Goal: Transaction & Acquisition: Purchase product/service

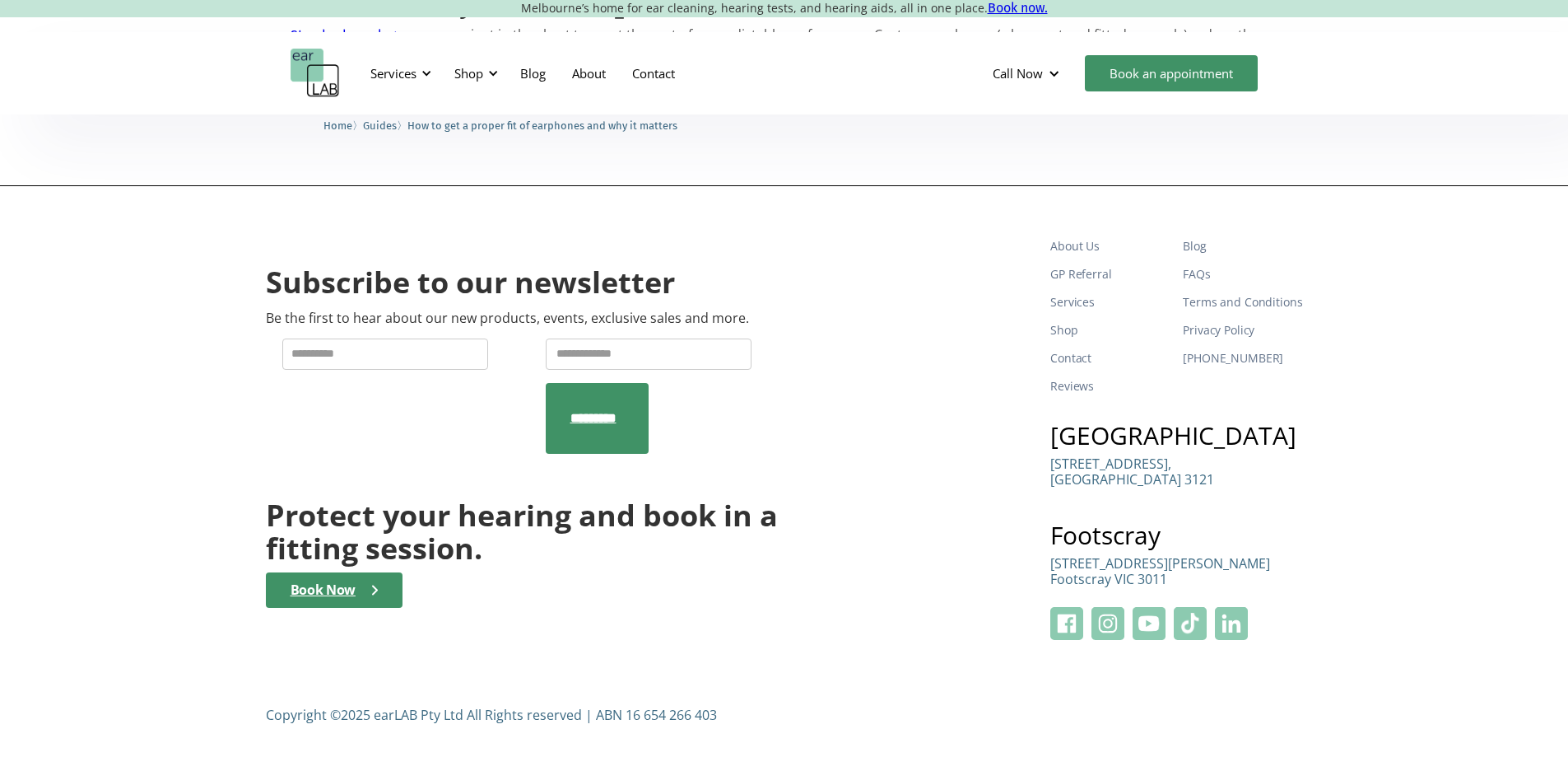
scroll to position [3362, 0]
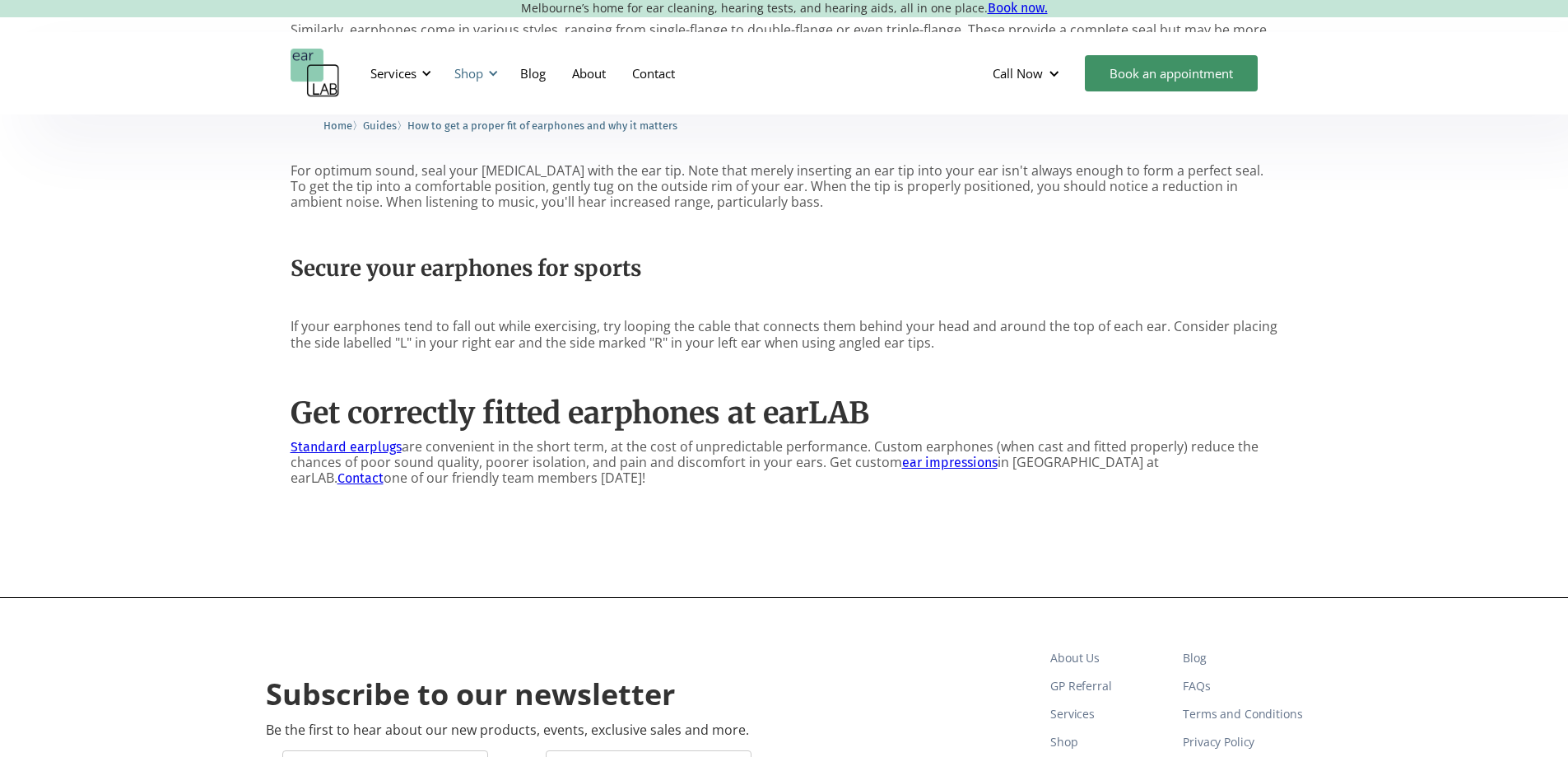
click at [496, 72] on div at bounding box center [493, 73] width 11 height 11
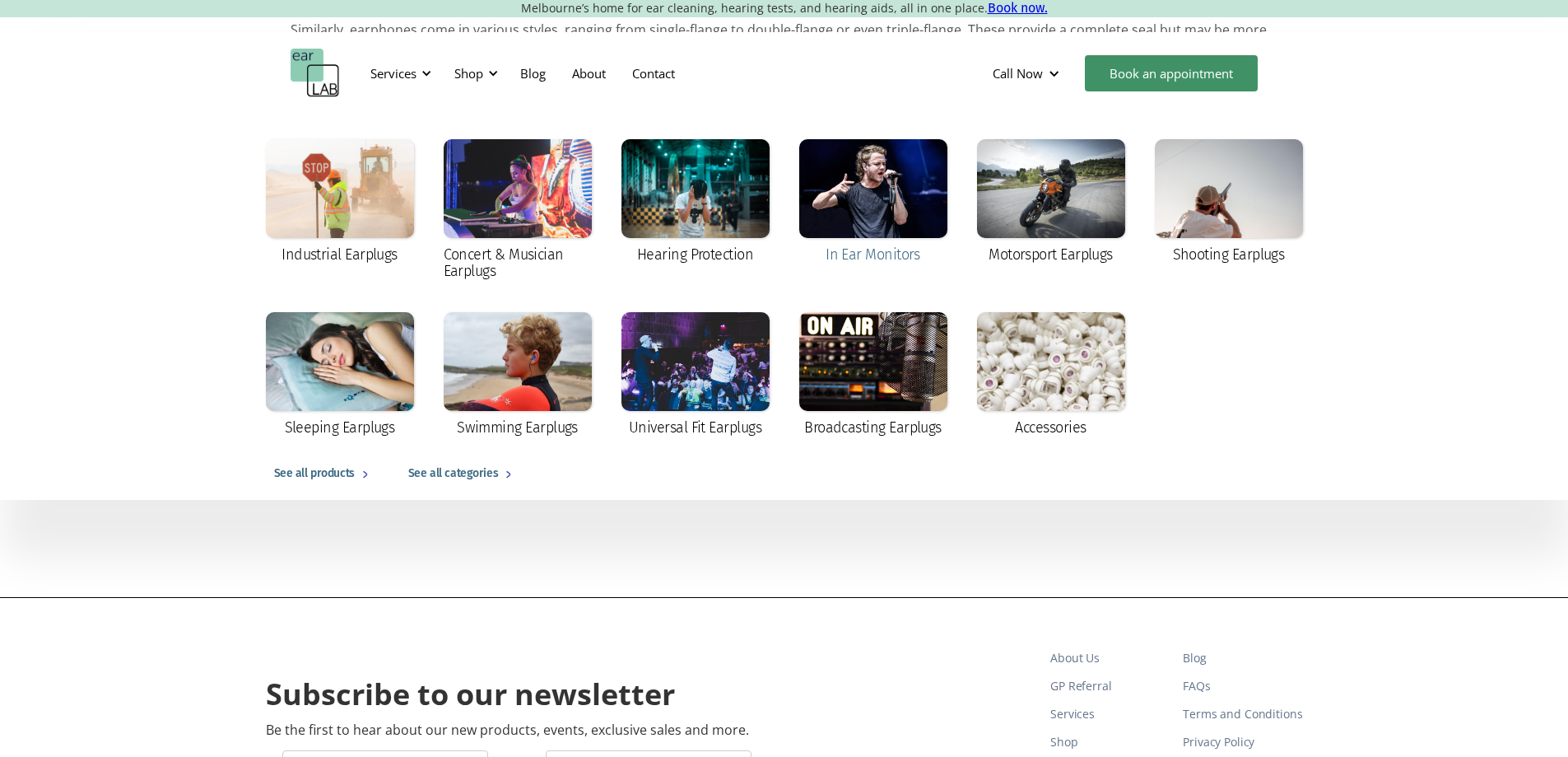
click at [858, 187] on div at bounding box center [873, 189] width 148 height 99
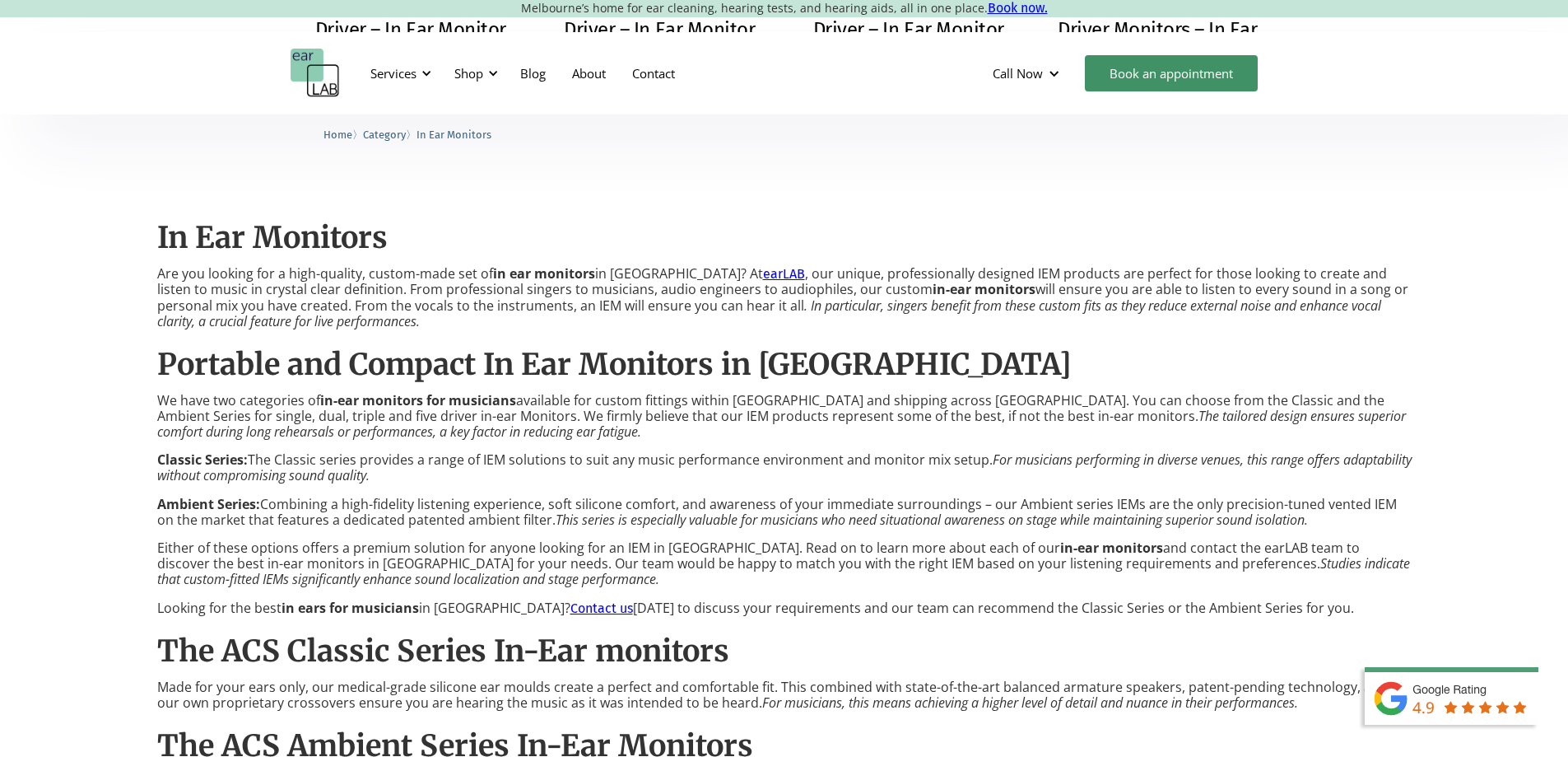
scroll to position [659, 0]
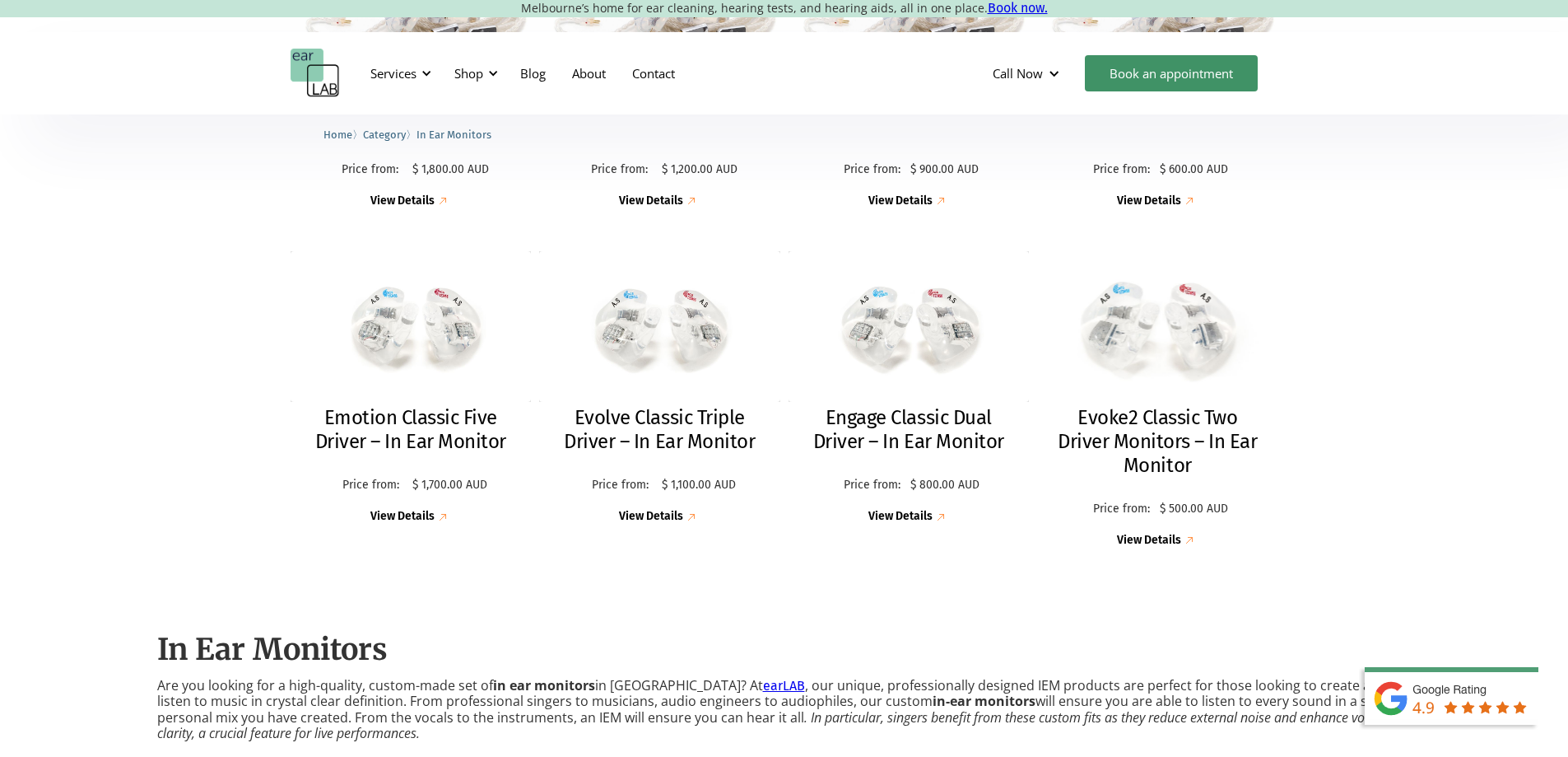
click at [1149, 542] on div "View Details" at bounding box center [1149, 541] width 64 height 14
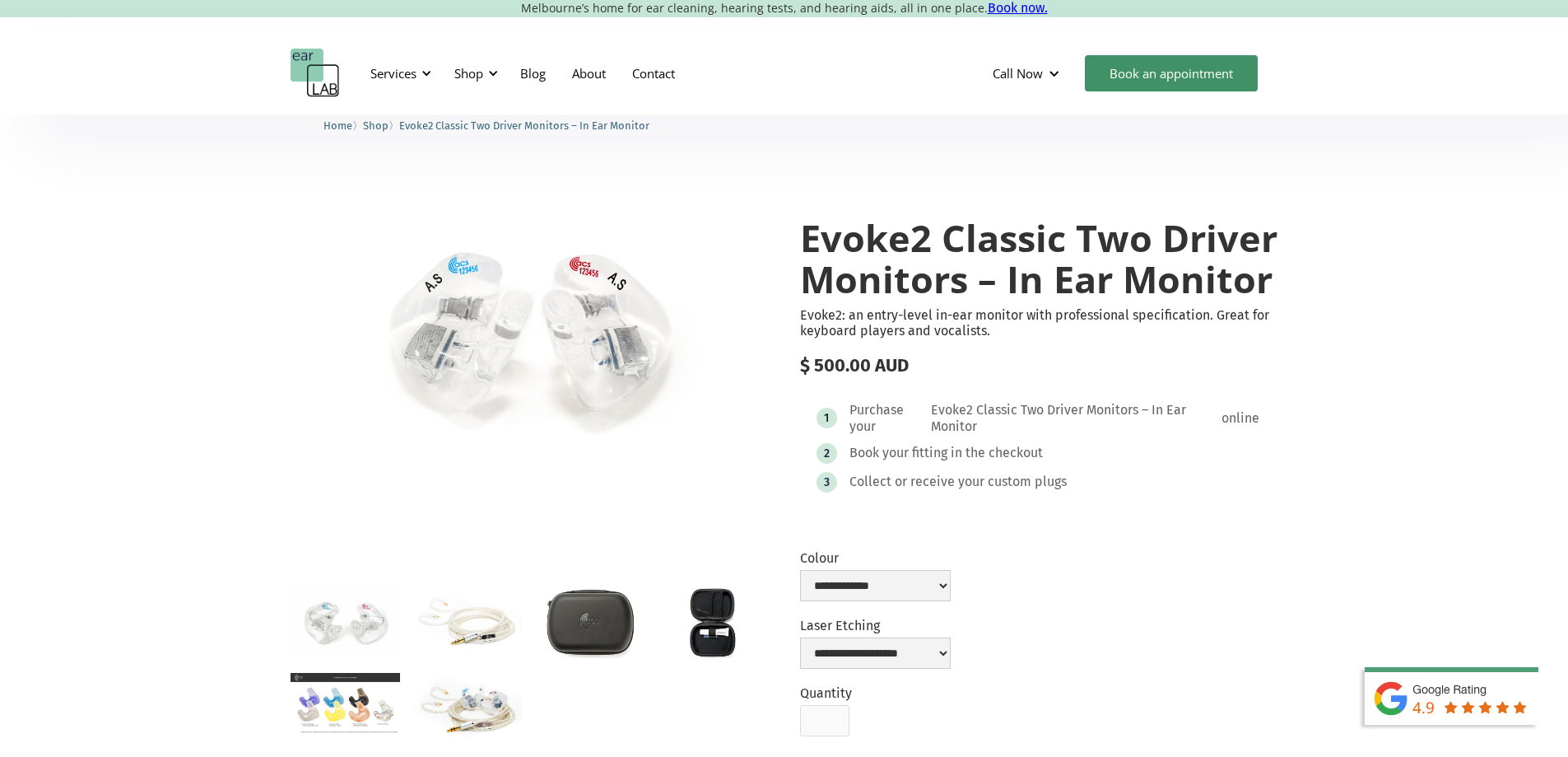
scroll to position [247, 0]
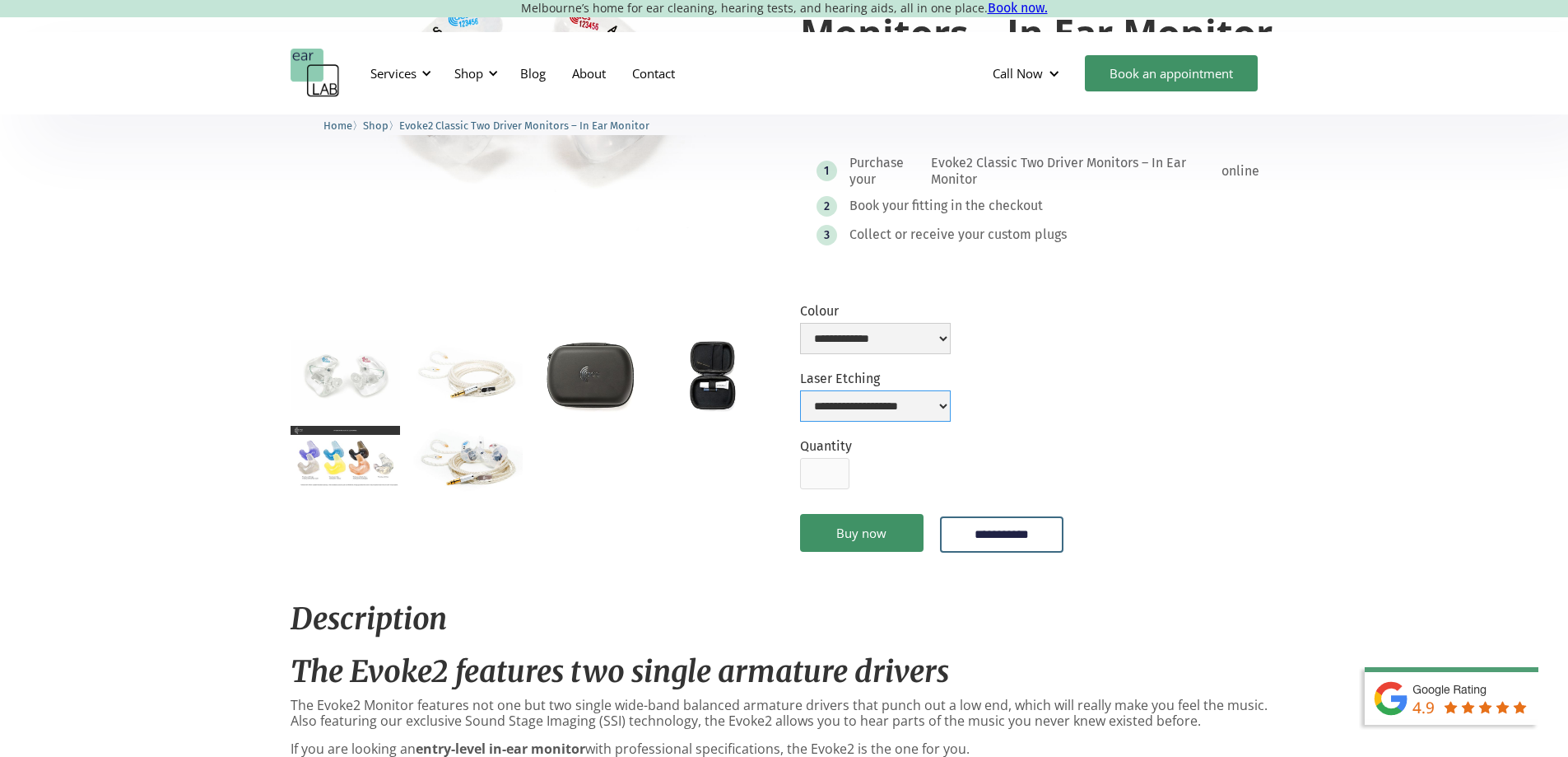
click at [951, 412] on select "**********" at bounding box center [875, 406] width 151 height 31
click at [951, 348] on select "**********" at bounding box center [875, 338] width 151 height 31
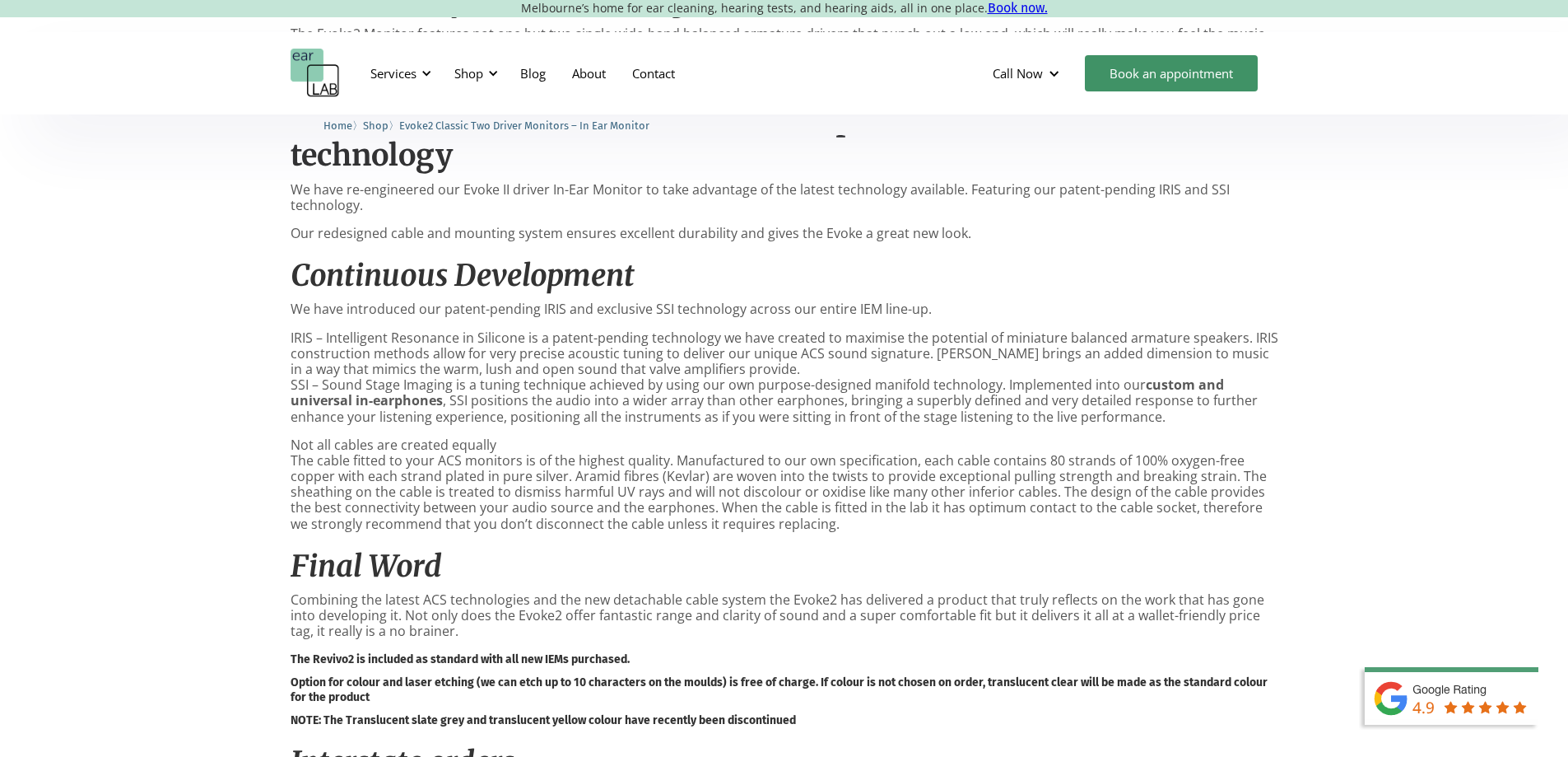
scroll to position [0, 0]
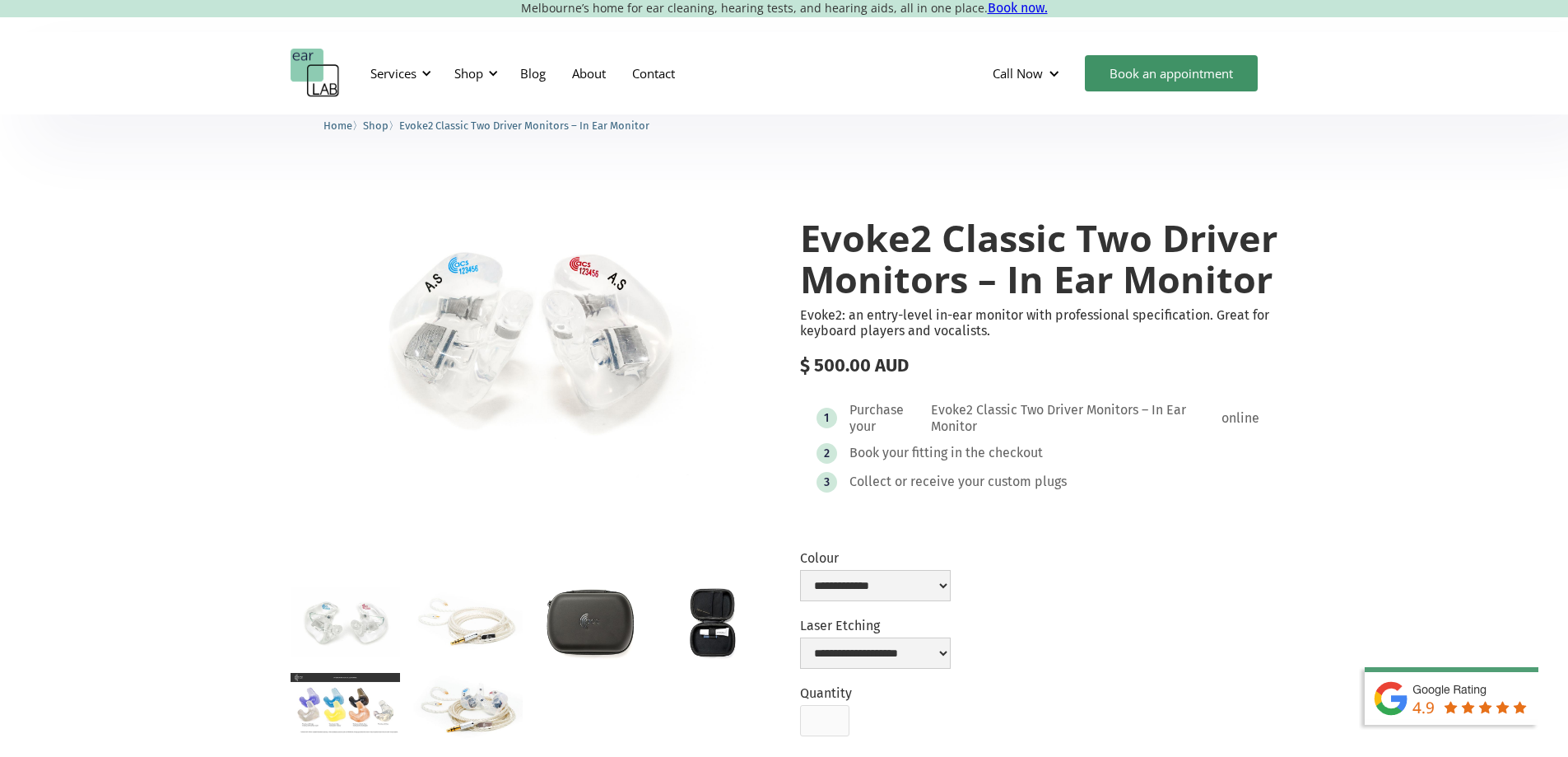
drag, startPoint x: 193, startPoint y: 506, endPoint x: 181, endPoint y: 249, distance: 257.3
click at [365, 617] on img "open lightbox" at bounding box center [344, 622] width 109 height 70
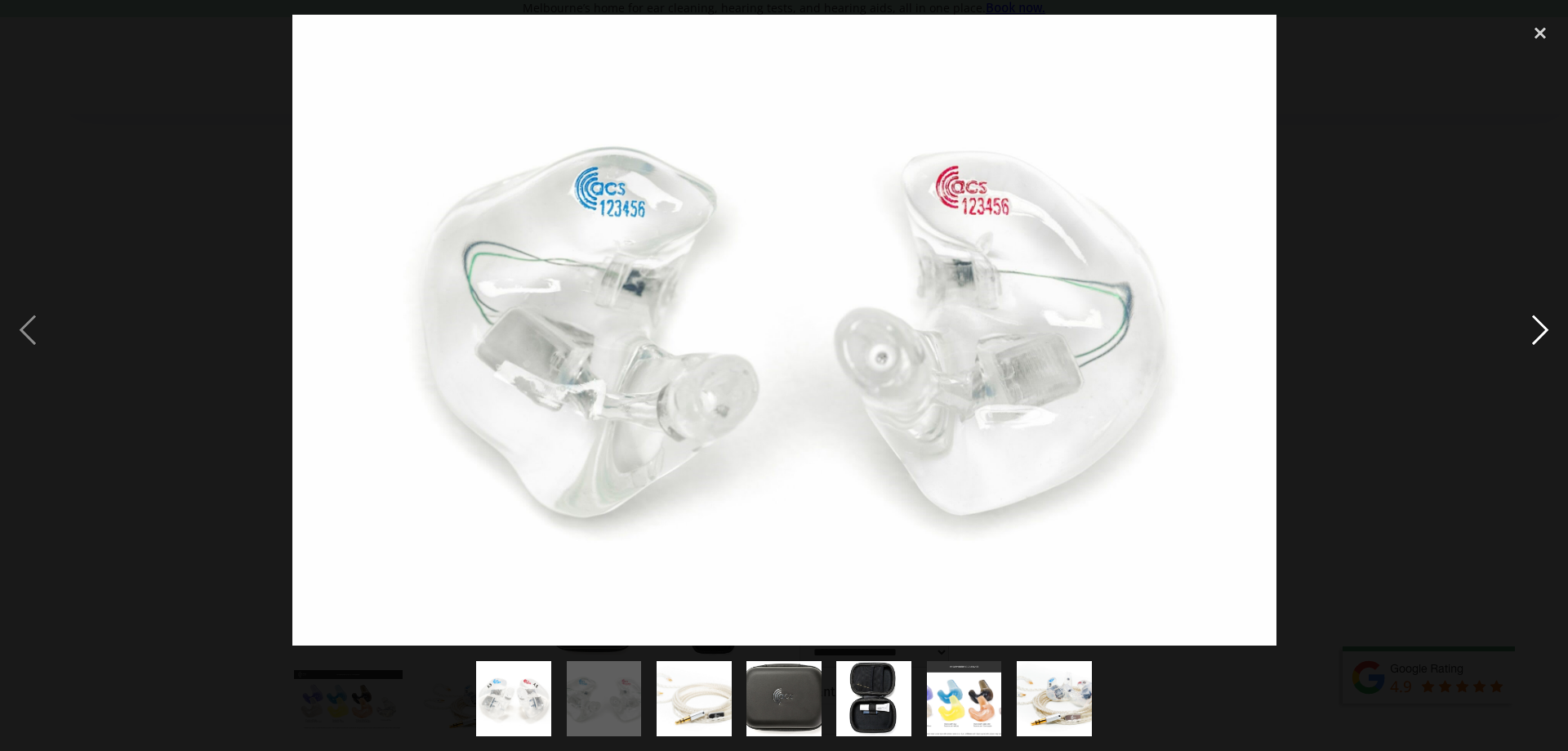
click at [1539, 341] on div "next image" at bounding box center [1540, 330] width 55 height 631
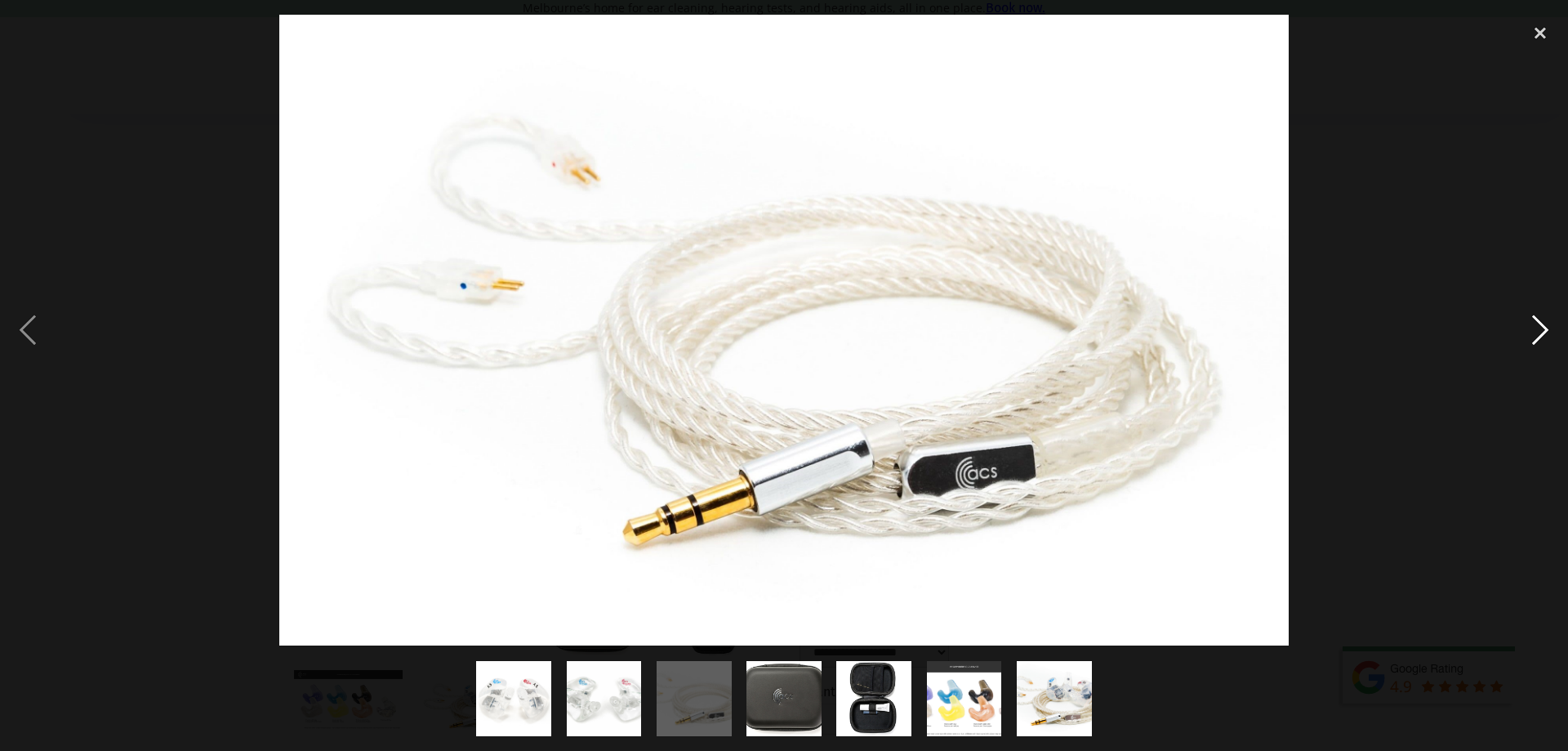
click at [1539, 341] on div "next image" at bounding box center [1540, 330] width 55 height 631
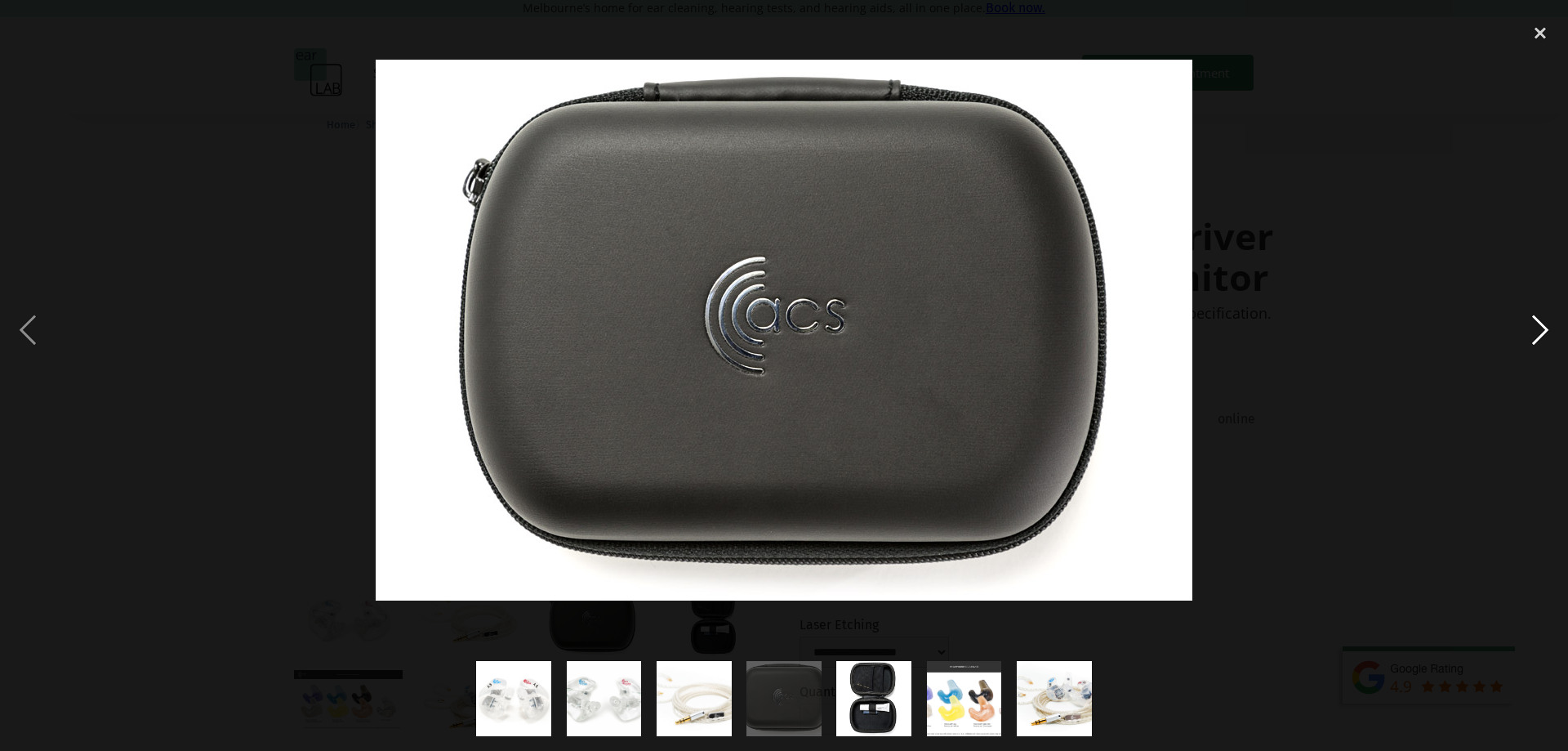
click at [1539, 341] on div "next image" at bounding box center [1540, 330] width 55 height 631
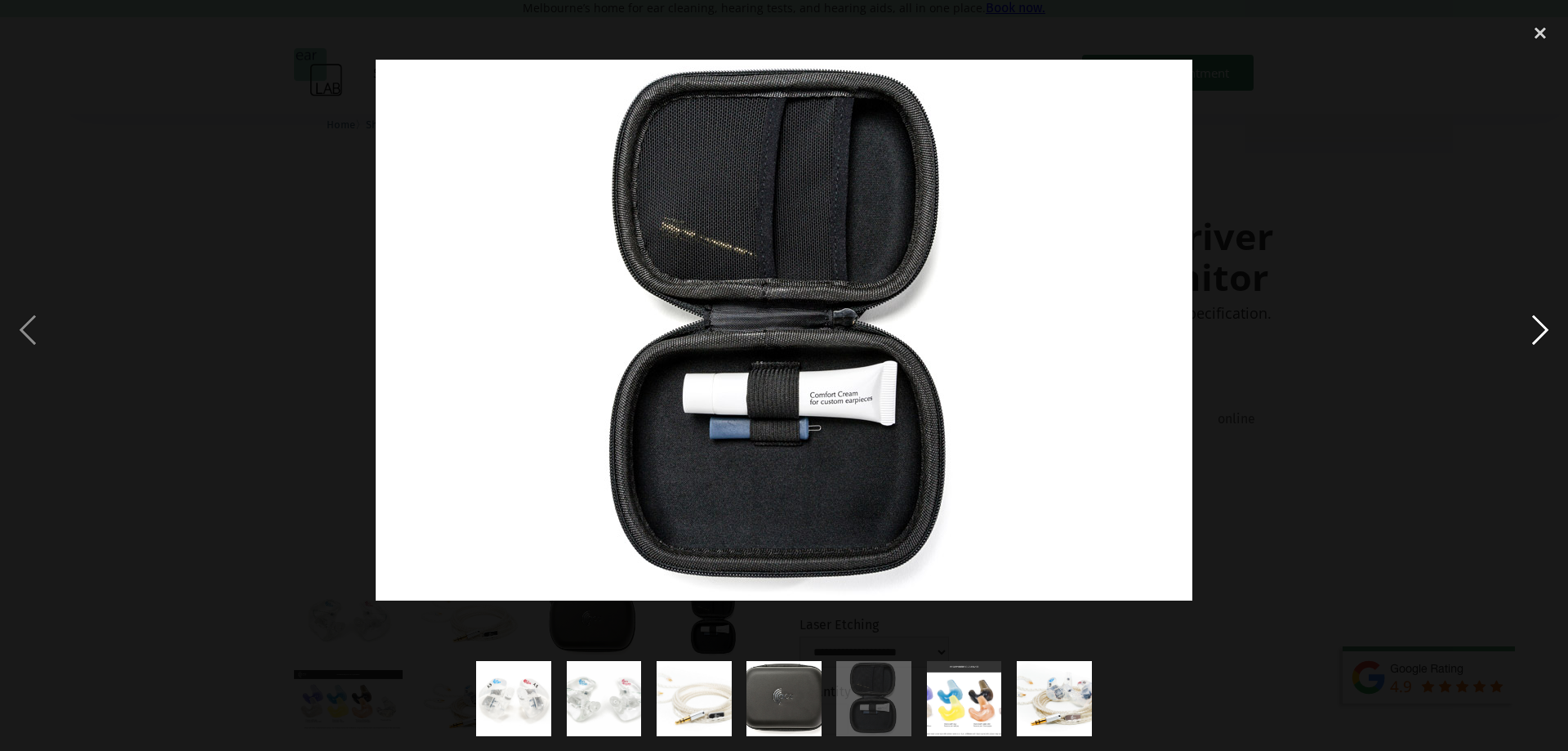
click at [1539, 341] on div "next image" at bounding box center [1540, 330] width 55 height 631
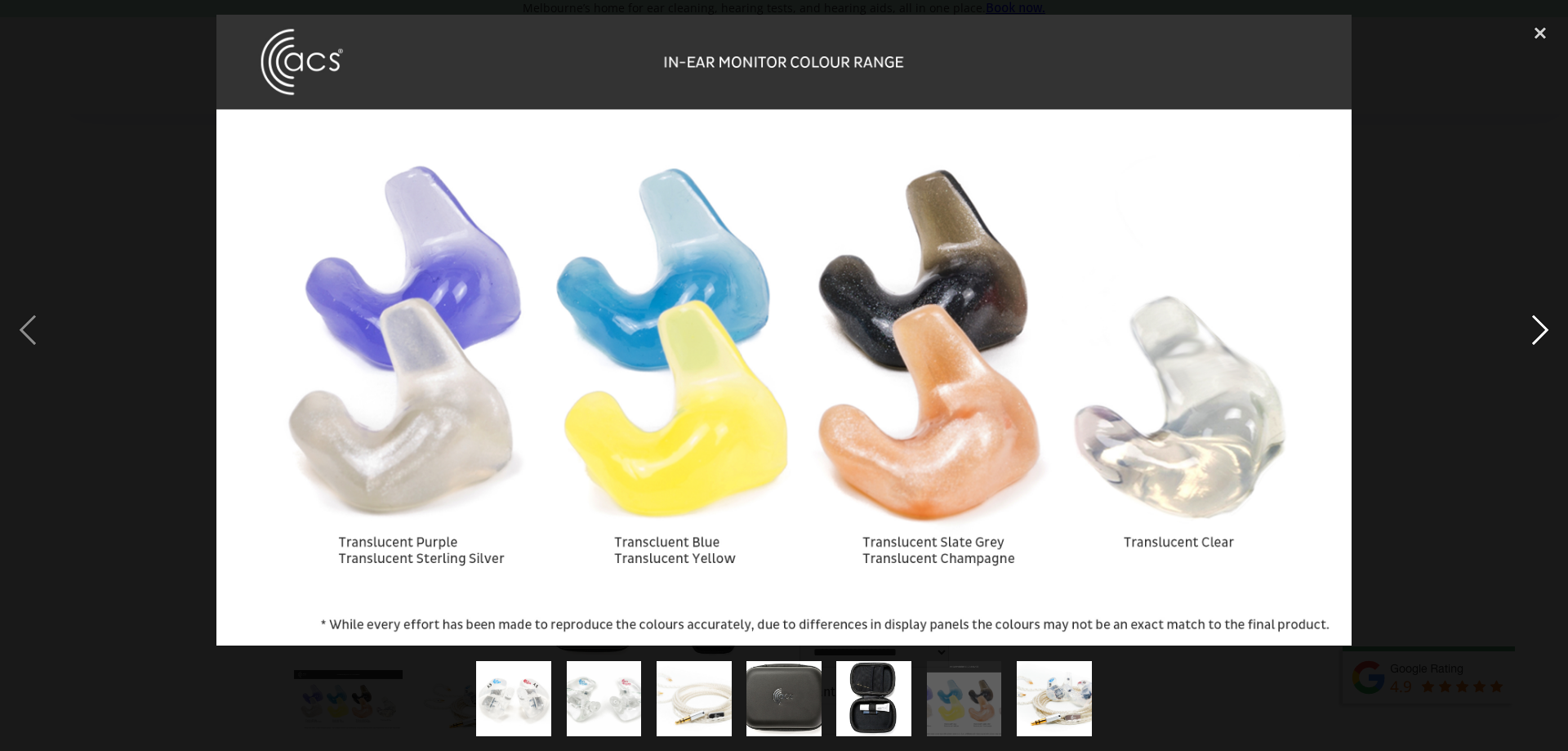
click at [1539, 341] on div "next image" at bounding box center [1540, 330] width 55 height 631
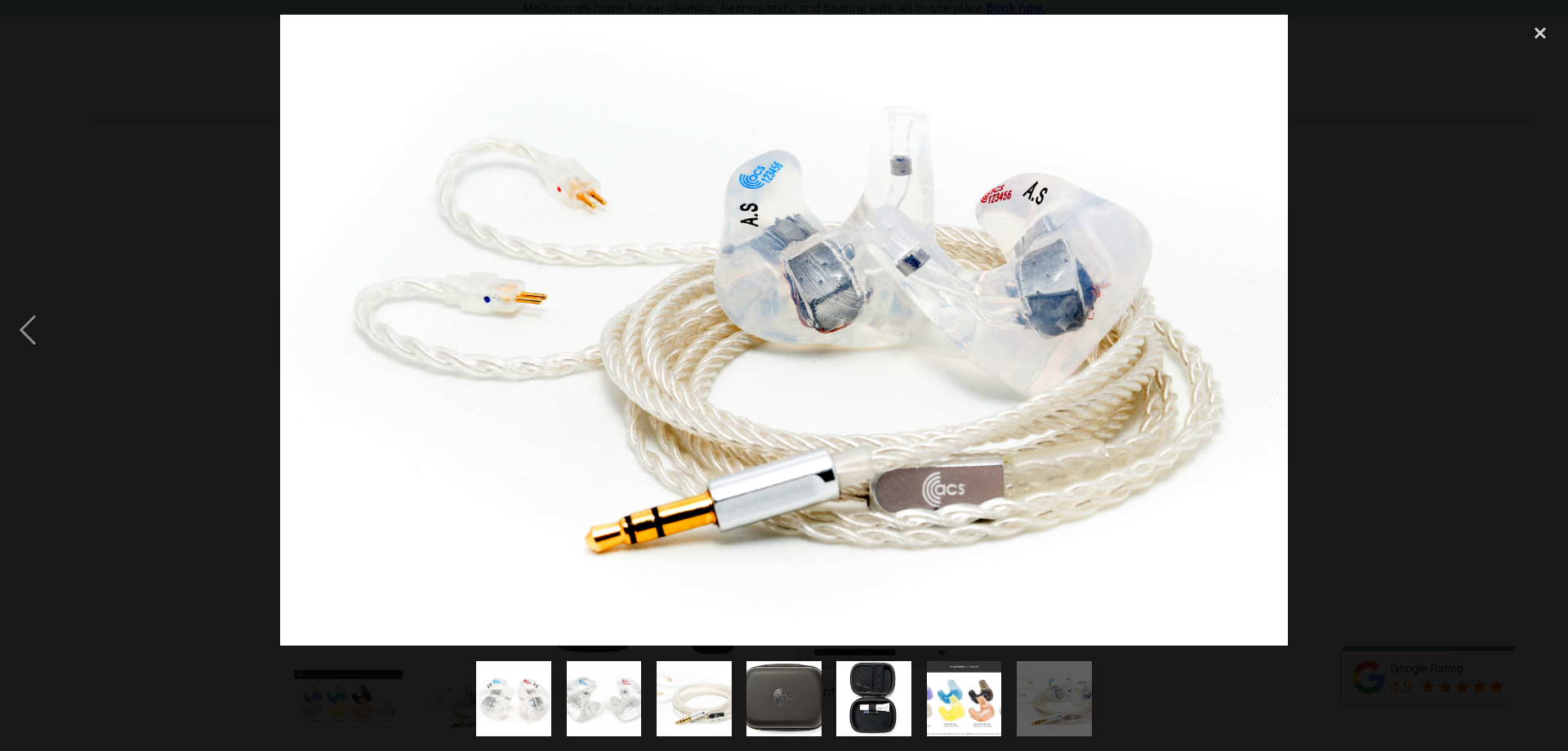
click at [1539, 341] on div "next image" at bounding box center [1540, 330] width 55 height 631
click at [1537, 34] on div "close lightbox" at bounding box center [1540, 33] width 55 height 36
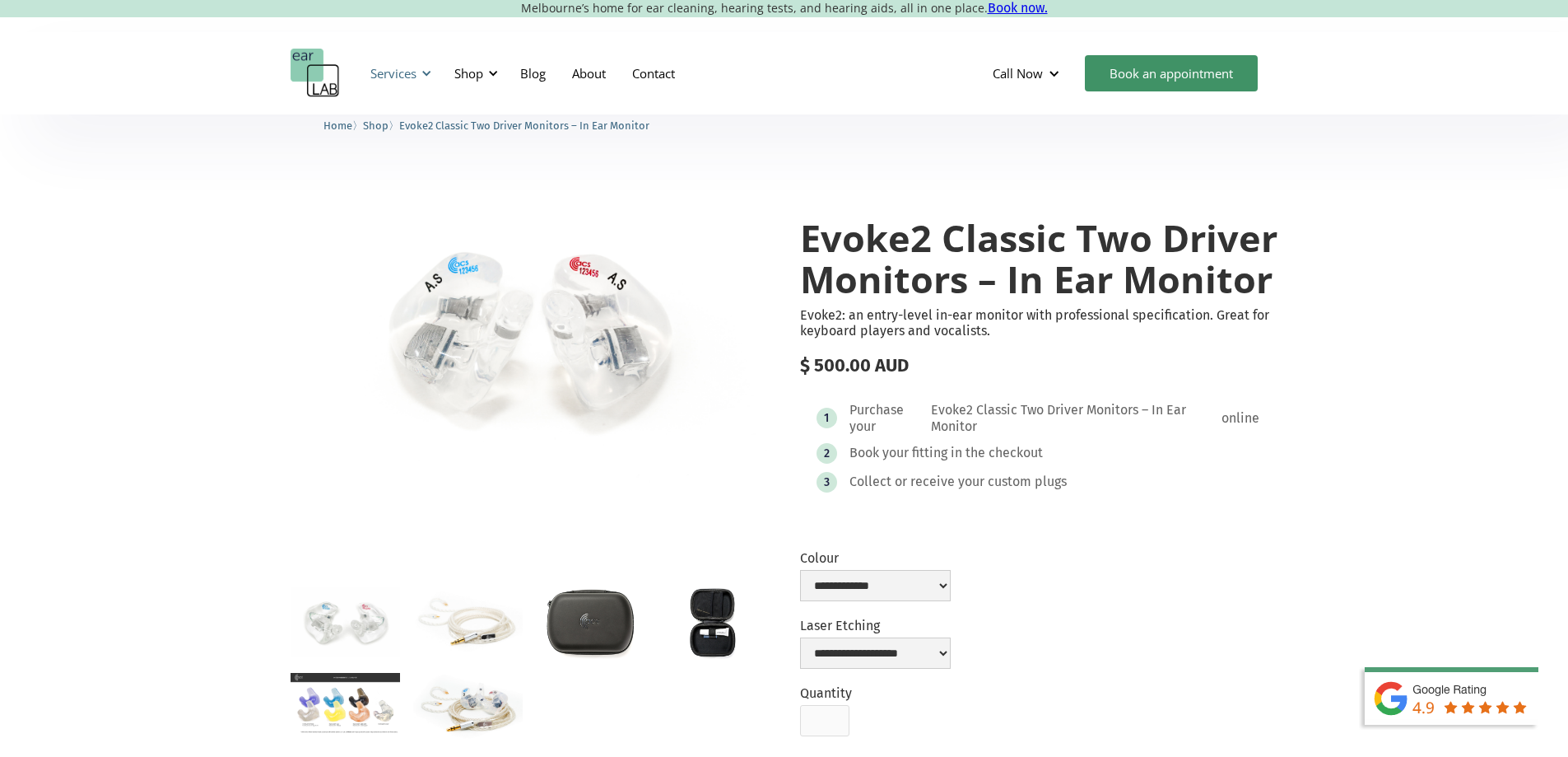
click at [425, 69] on div at bounding box center [427, 73] width 11 height 11
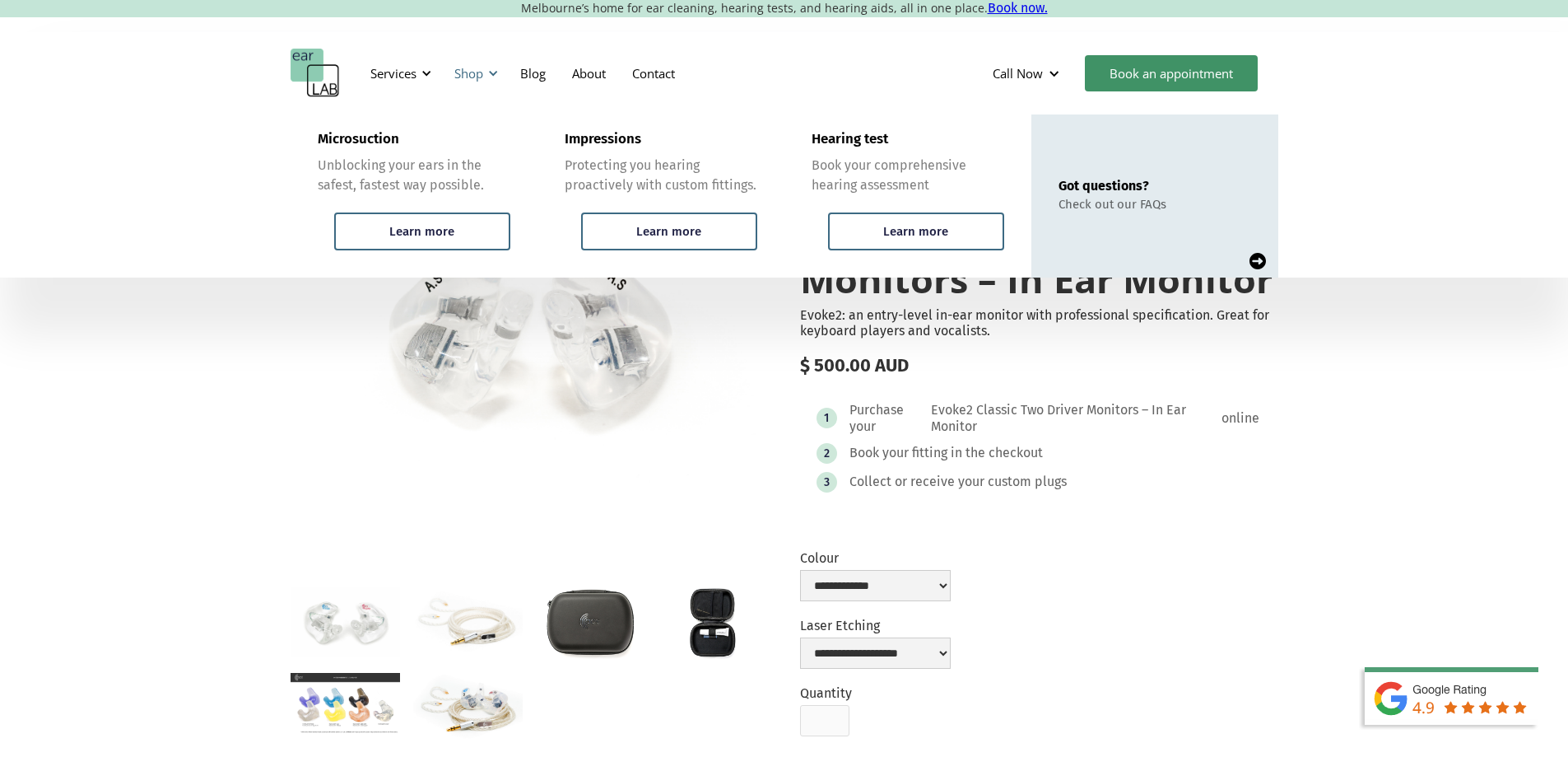
click at [488, 79] on div "Shop" at bounding box center [474, 73] width 59 height 49
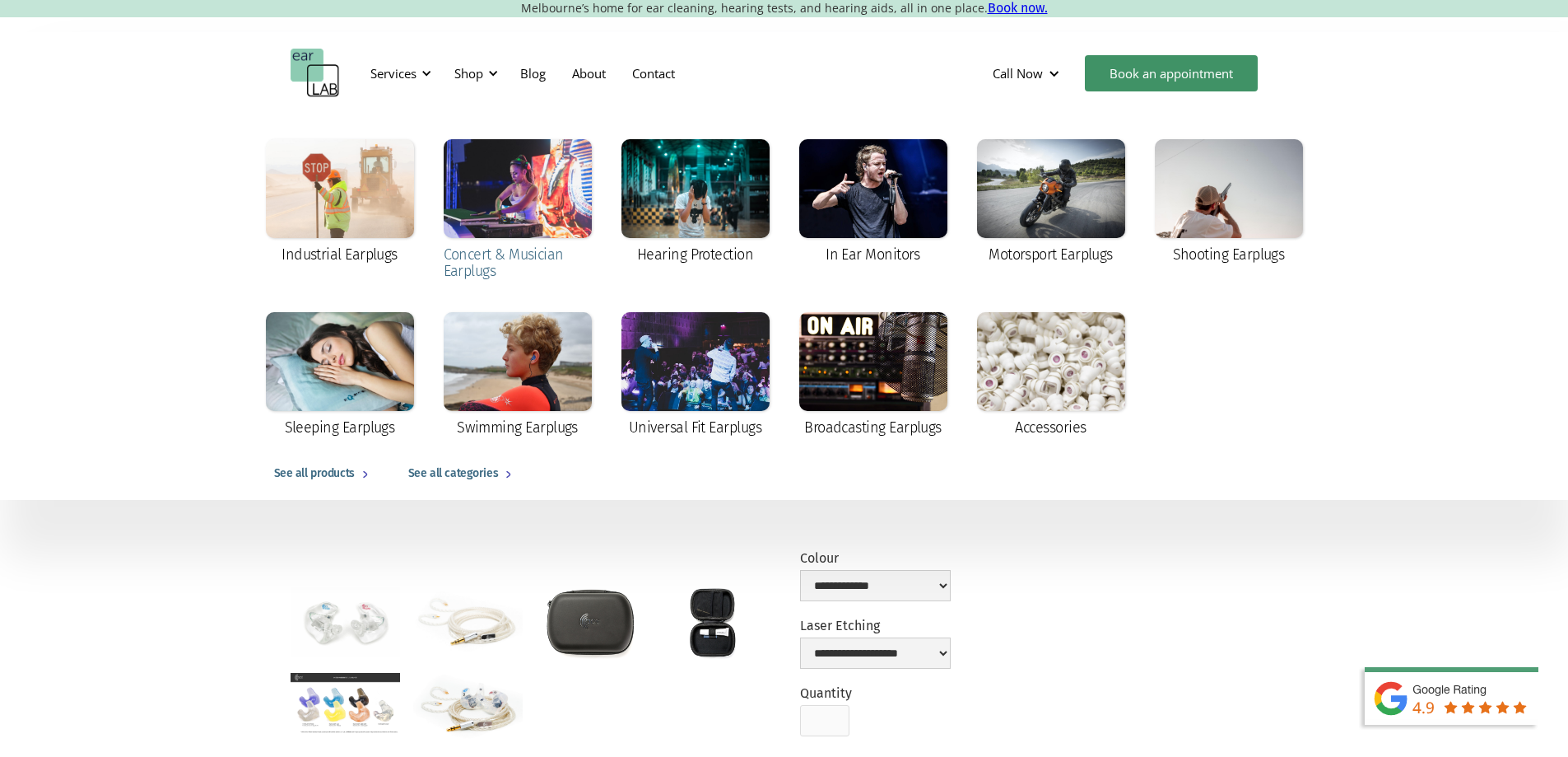
click at [533, 199] on div at bounding box center [518, 189] width 148 height 99
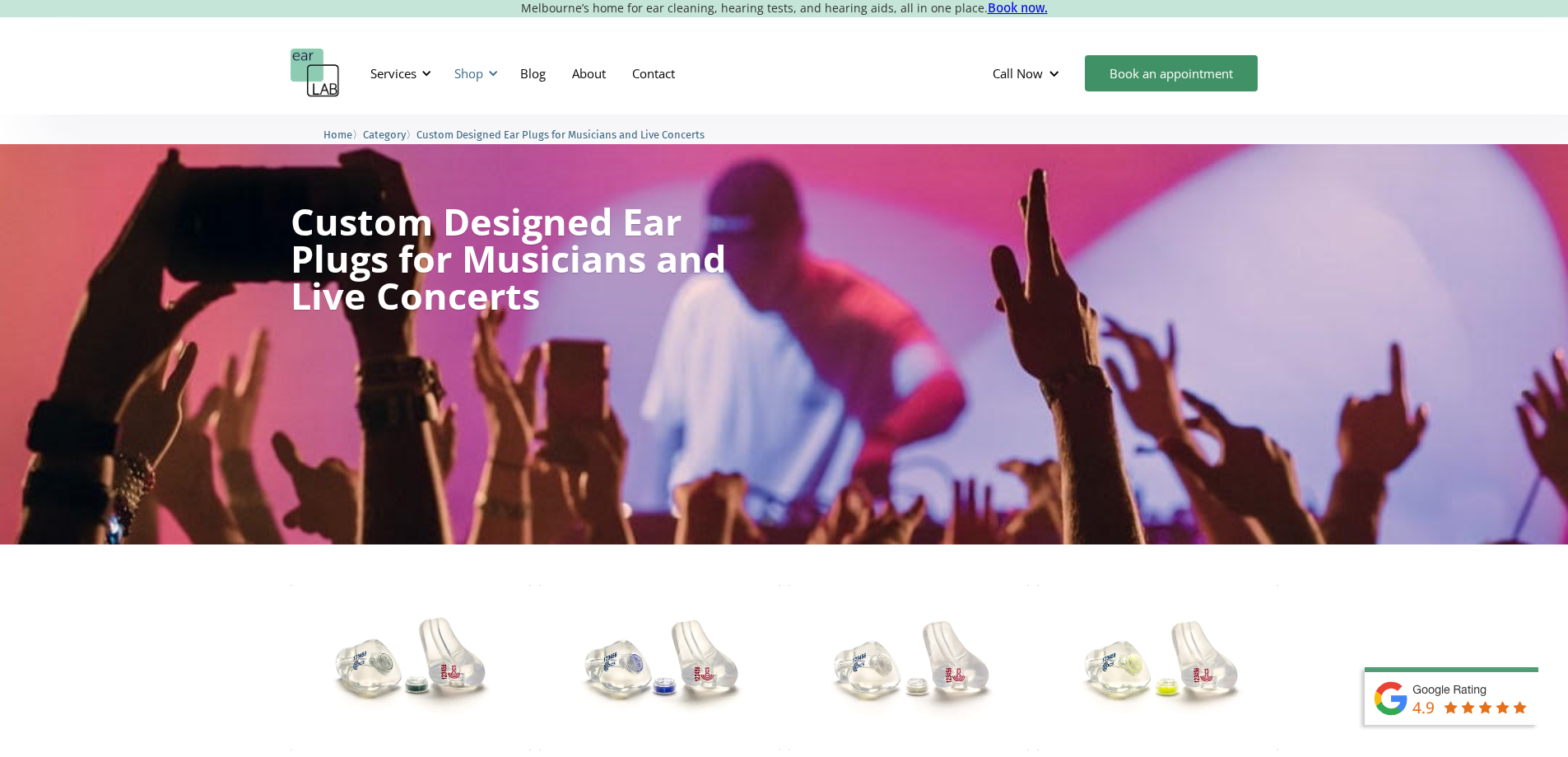
click at [492, 77] on div at bounding box center [493, 73] width 11 height 11
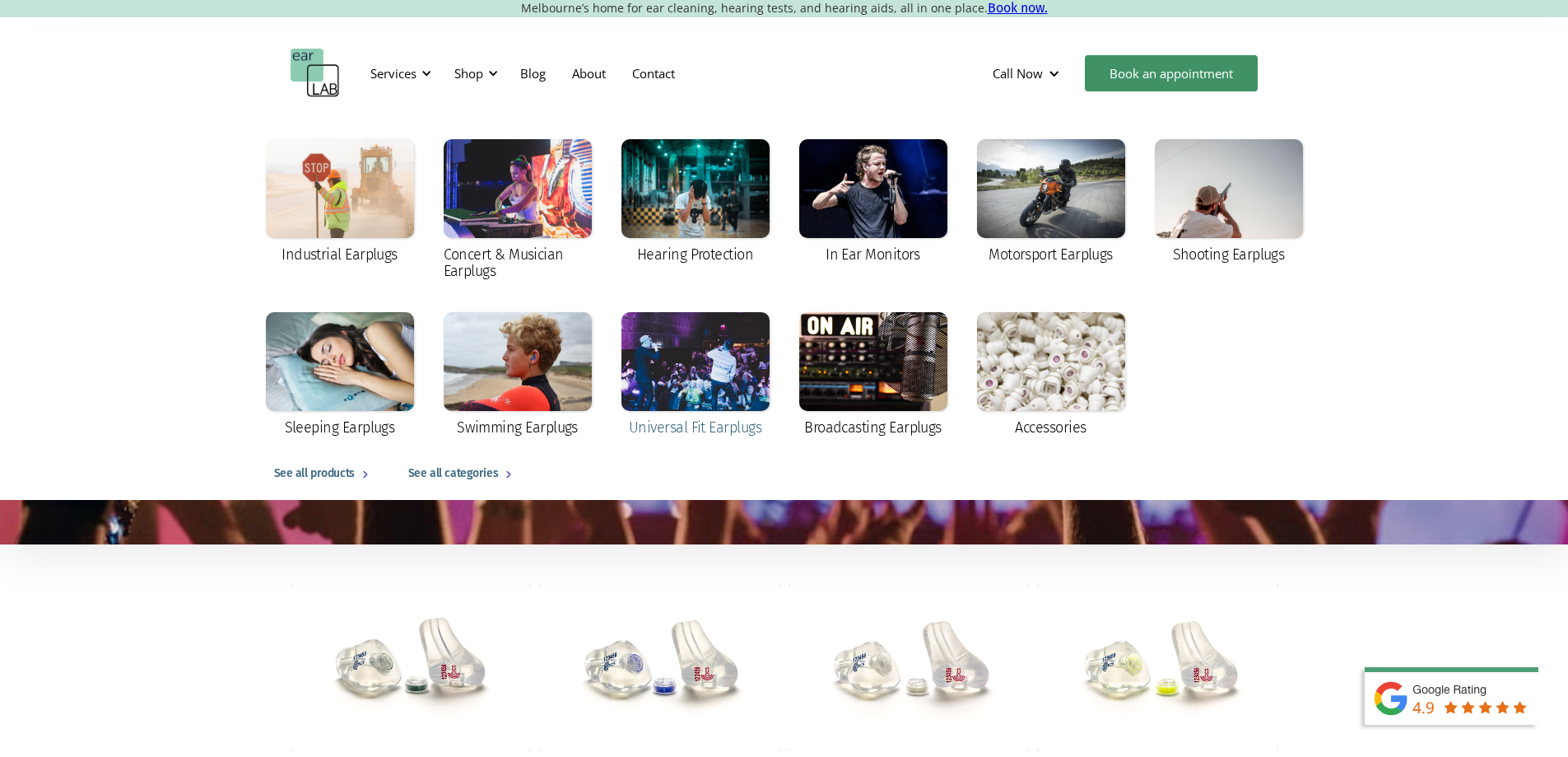
click at [688, 424] on div "Universal Fit Earplugs" at bounding box center [695, 427] width 133 height 16
